Goal: Find specific page/section: Find specific page/section

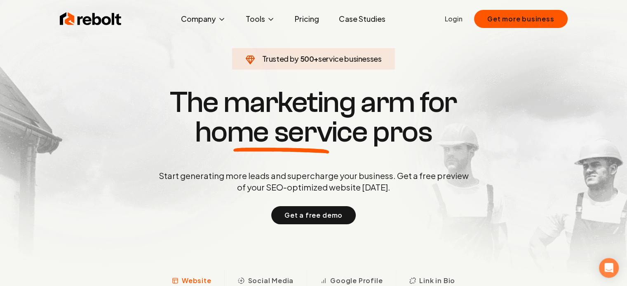
click at [303, 16] on link "Pricing" at bounding box center [307, 19] width 38 height 16
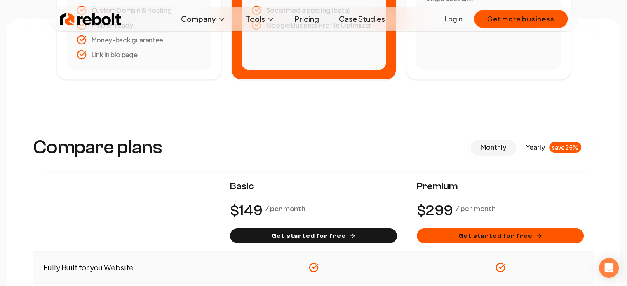
scroll to position [41, 0]
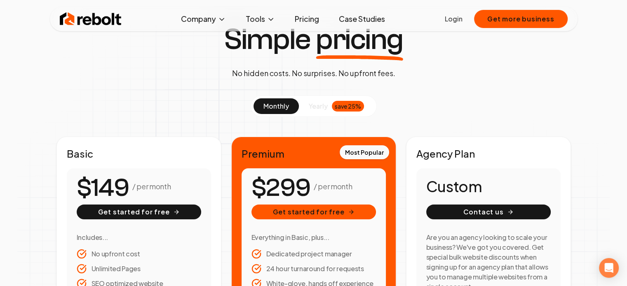
click at [94, 21] on img at bounding box center [91, 19] width 62 height 16
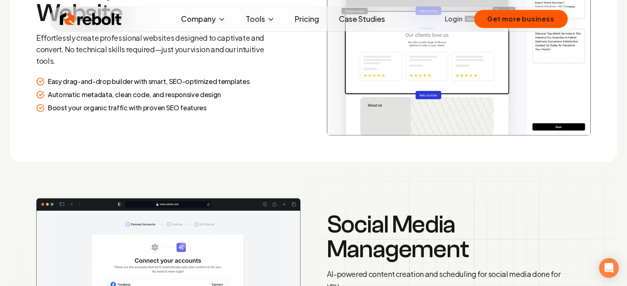
scroll to position [1319, 0]
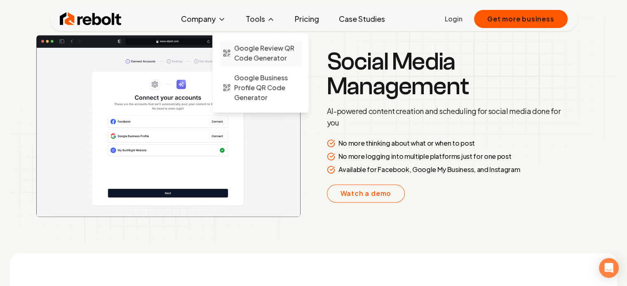
click at [266, 60] on span "Google Review QR Code Generator" at bounding box center [266, 53] width 64 height 20
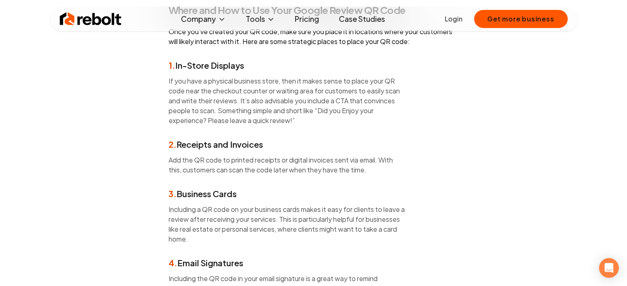
scroll to position [1566, 0]
